Goal: Task Accomplishment & Management: Use online tool/utility

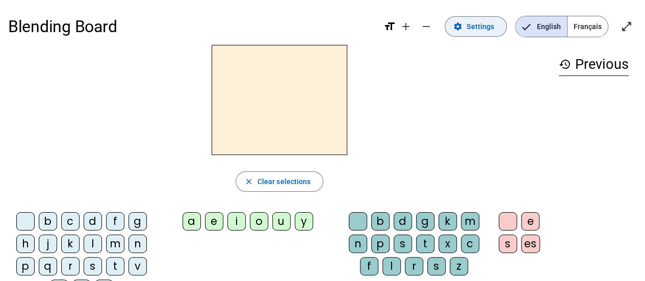
click at [466, 31] on span at bounding box center [475, 26] width 61 height 24
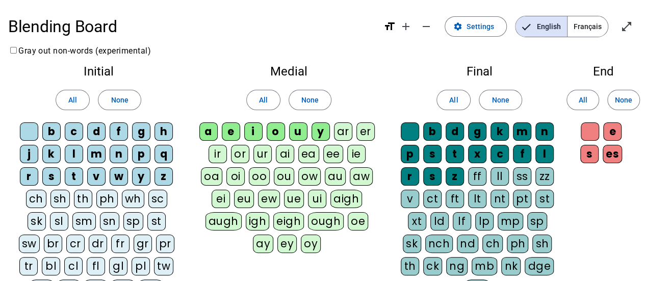
click at [606, 29] on div "English Français" at bounding box center [562, 26] width 110 height 21
click at [604, 28] on span "Français" at bounding box center [588, 26] width 40 height 20
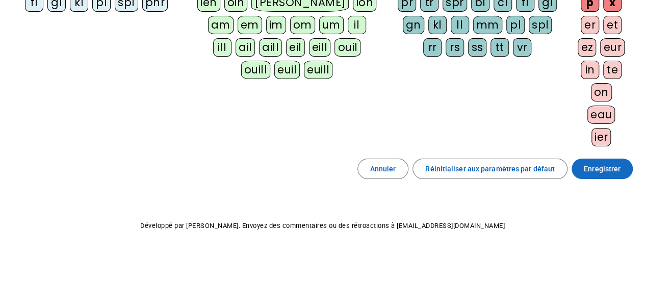
click at [597, 165] on span "Enregistrer" at bounding box center [602, 169] width 37 height 12
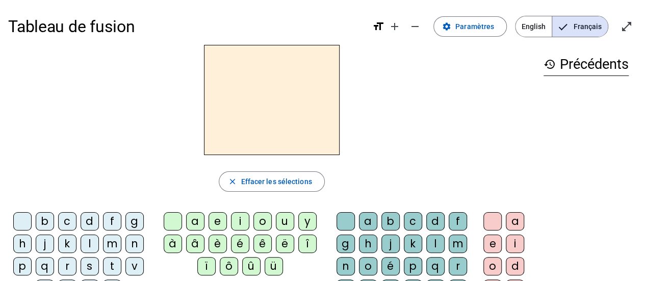
scroll to position [51, 0]
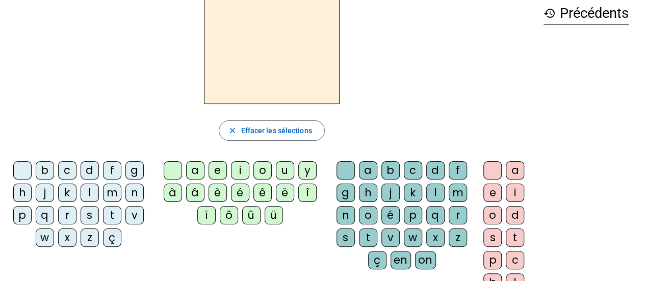
click at [113, 167] on div "f" at bounding box center [112, 170] width 18 height 18
click at [264, 194] on div "ê" at bounding box center [262, 193] width 18 height 18
click at [373, 236] on div "t" at bounding box center [368, 237] width 18 height 18
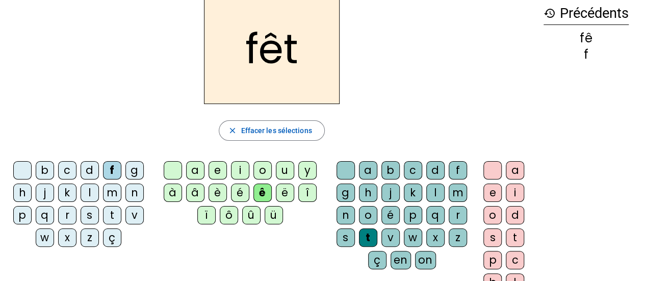
click at [215, 192] on div "è" at bounding box center [218, 193] width 18 height 18
click at [284, 197] on div "ë" at bounding box center [285, 193] width 18 height 18
click at [266, 192] on div "ê" at bounding box center [262, 193] width 18 height 18
click at [495, 194] on div "e" at bounding box center [492, 193] width 18 height 18
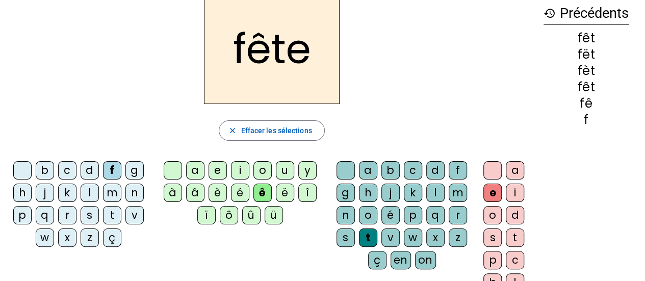
click at [489, 175] on div at bounding box center [492, 170] width 18 height 18
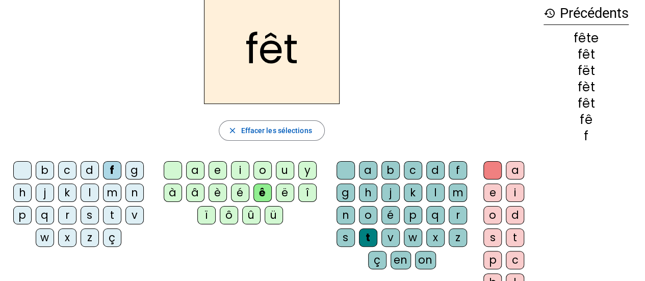
click at [494, 191] on div "e" at bounding box center [492, 193] width 18 height 18
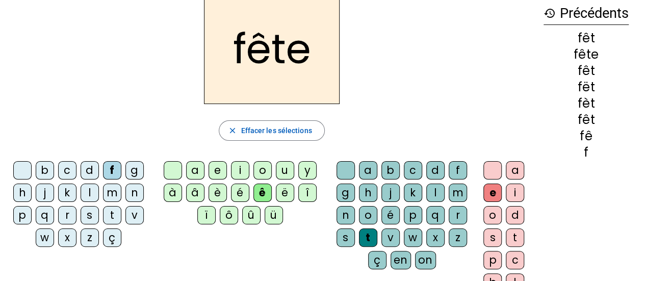
click at [108, 213] on div "t" at bounding box center [112, 215] width 18 height 18
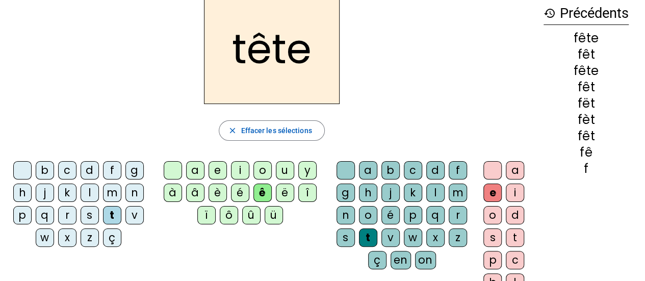
click at [48, 170] on div "b" at bounding box center [45, 170] width 18 height 18
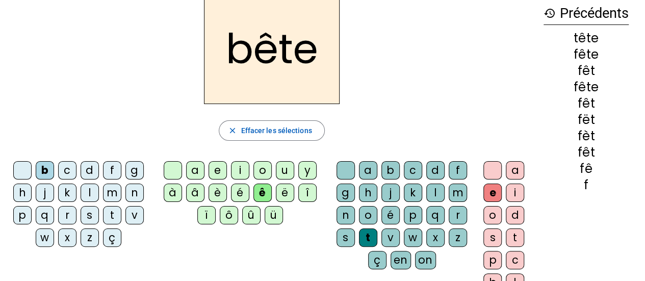
click at [288, 172] on div "u" at bounding box center [285, 170] width 18 height 18
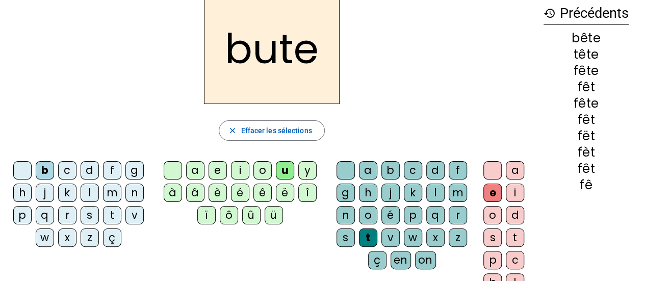
click at [458, 241] on div "z" at bounding box center [458, 237] width 18 height 18
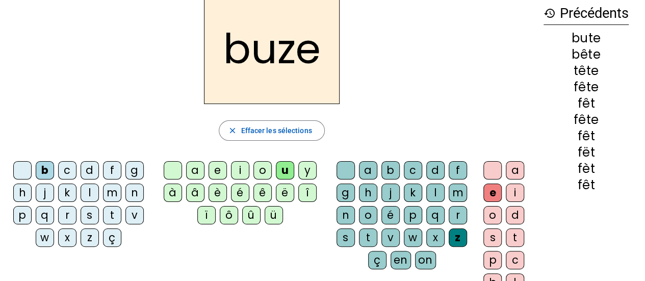
click at [350, 235] on div "s" at bounding box center [346, 237] width 18 height 18
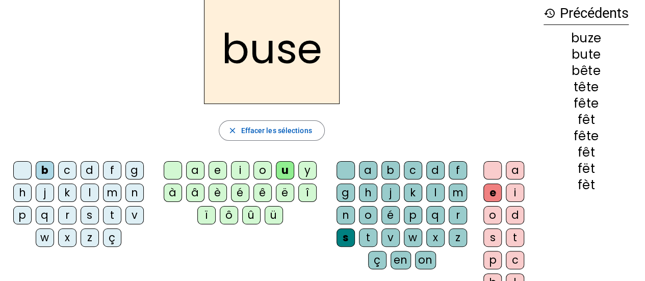
click at [241, 167] on div "i" at bounding box center [240, 170] width 18 height 18
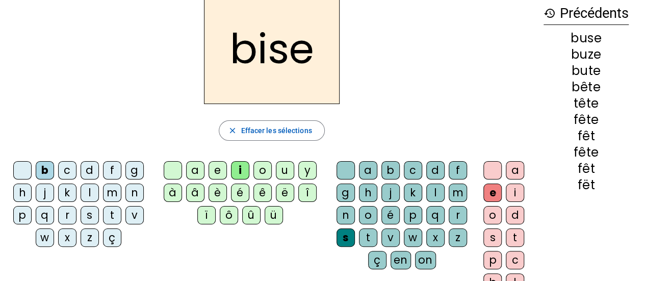
click at [196, 171] on div "a" at bounding box center [195, 170] width 18 height 18
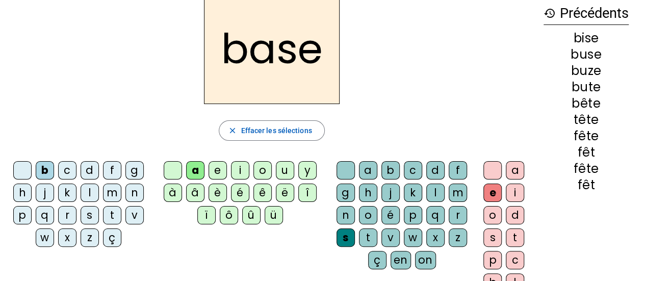
click at [68, 217] on div "r" at bounding box center [67, 215] width 18 height 18
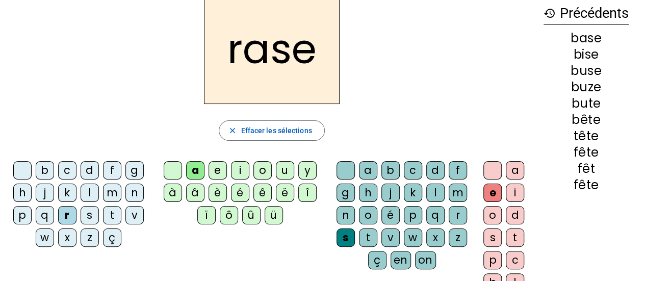
click at [389, 191] on div "j" at bounding box center [390, 193] width 18 height 18
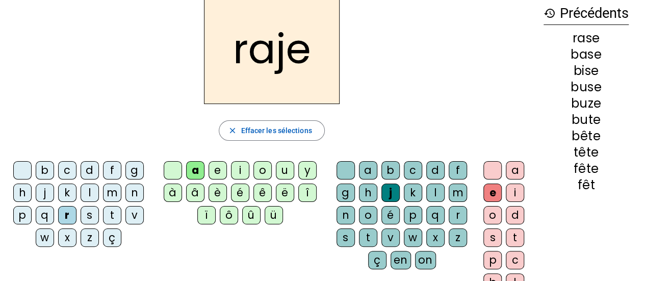
click at [347, 194] on div "g" at bounding box center [346, 193] width 18 height 18
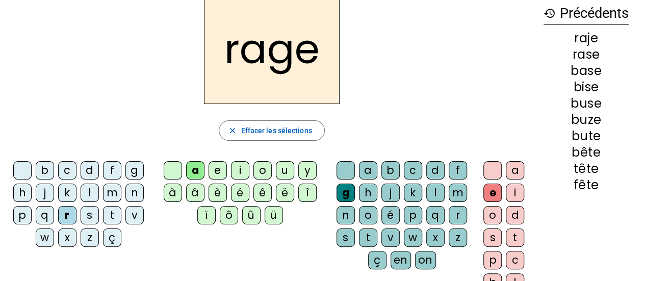
click at [22, 217] on div "p" at bounding box center [22, 215] width 18 height 18
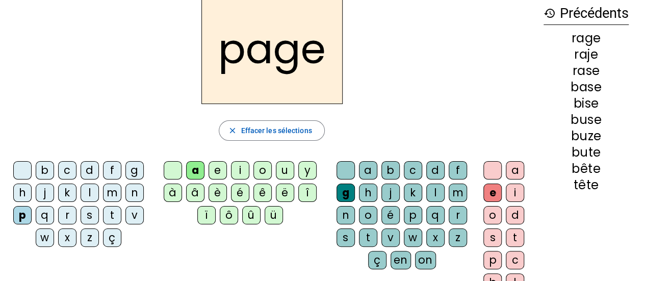
click at [390, 239] on div "v" at bounding box center [390, 237] width 18 height 18
